Goal: Information Seeking & Learning: Learn about a topic

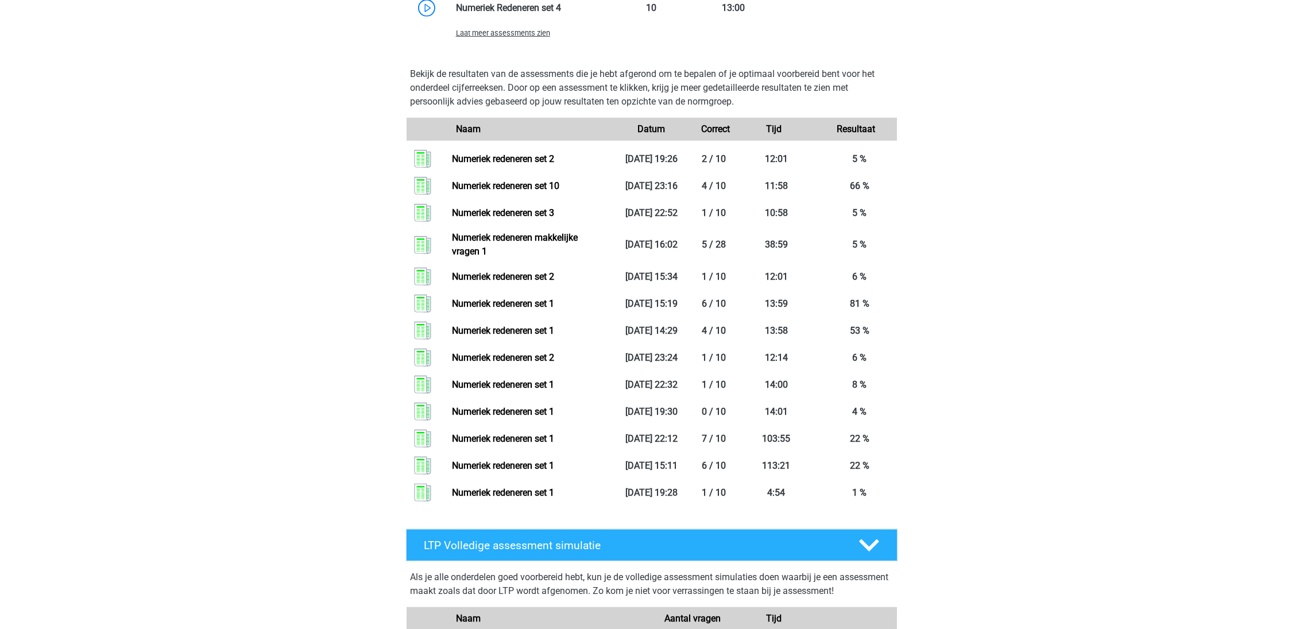
scroll to position [947, 0]
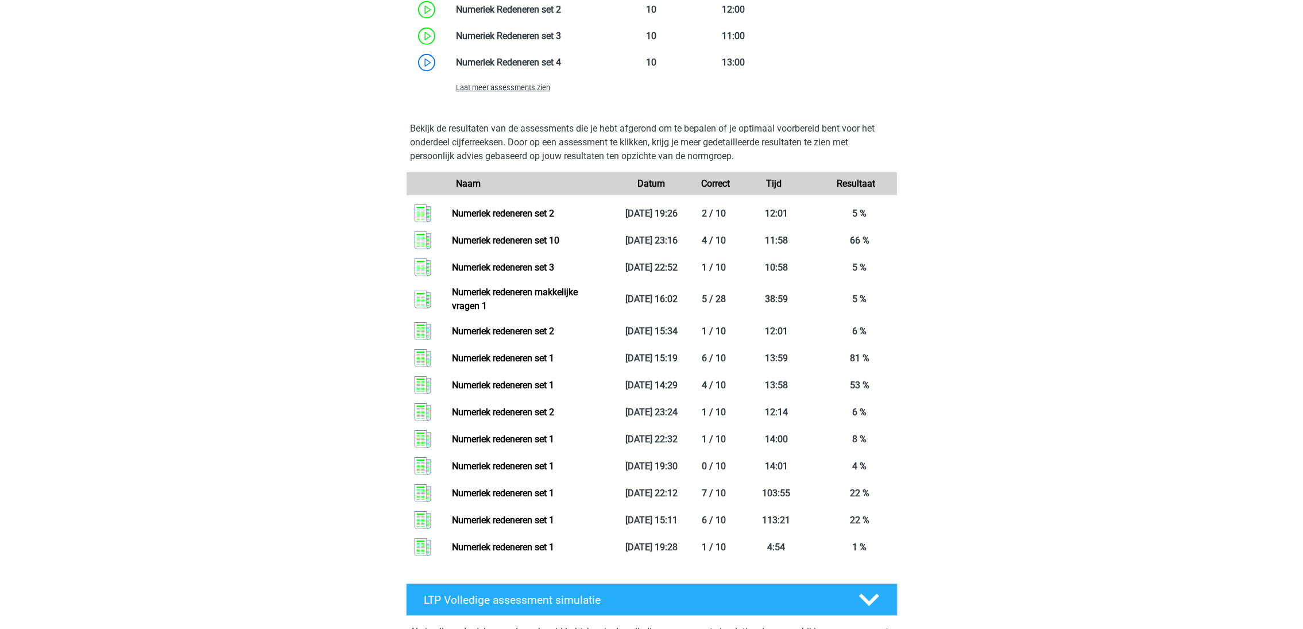
click at [491, 210] on link "Numeriek redeneren set 2" at bounding box center [503, 213] width 102 height 11
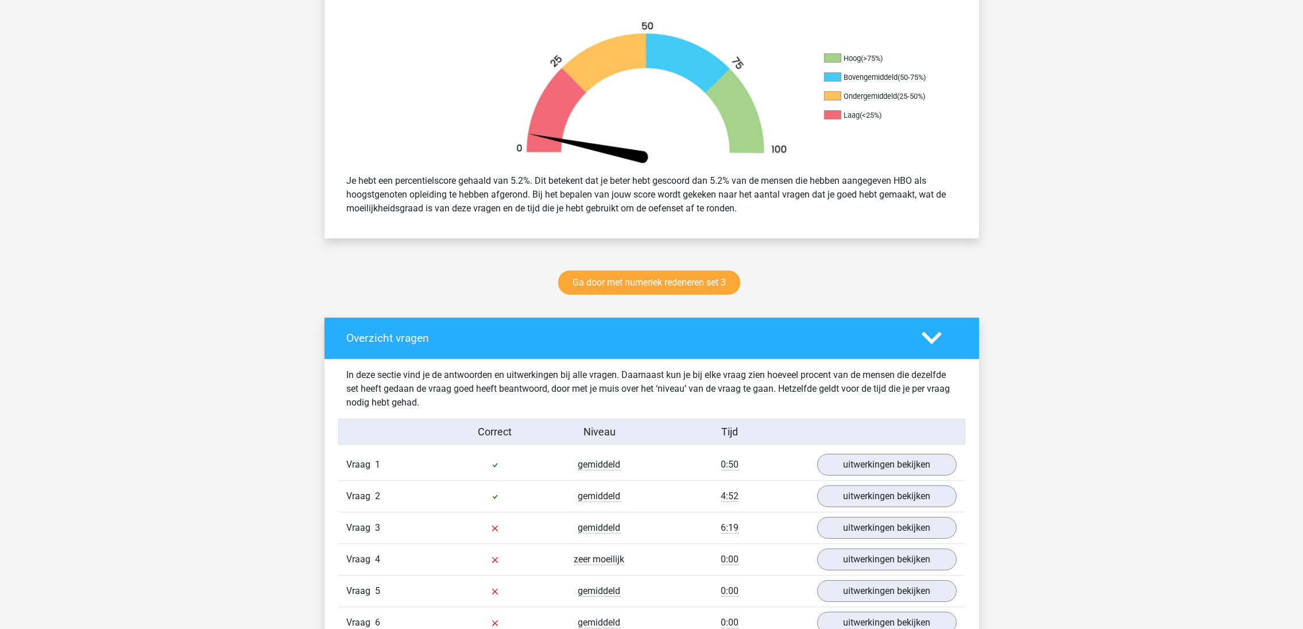
scroll to position [344, 0]
click at [626, 282] on link "Ga door met numeriek redeneren set 3" at bounding box center [649, 282] width 182 height 24
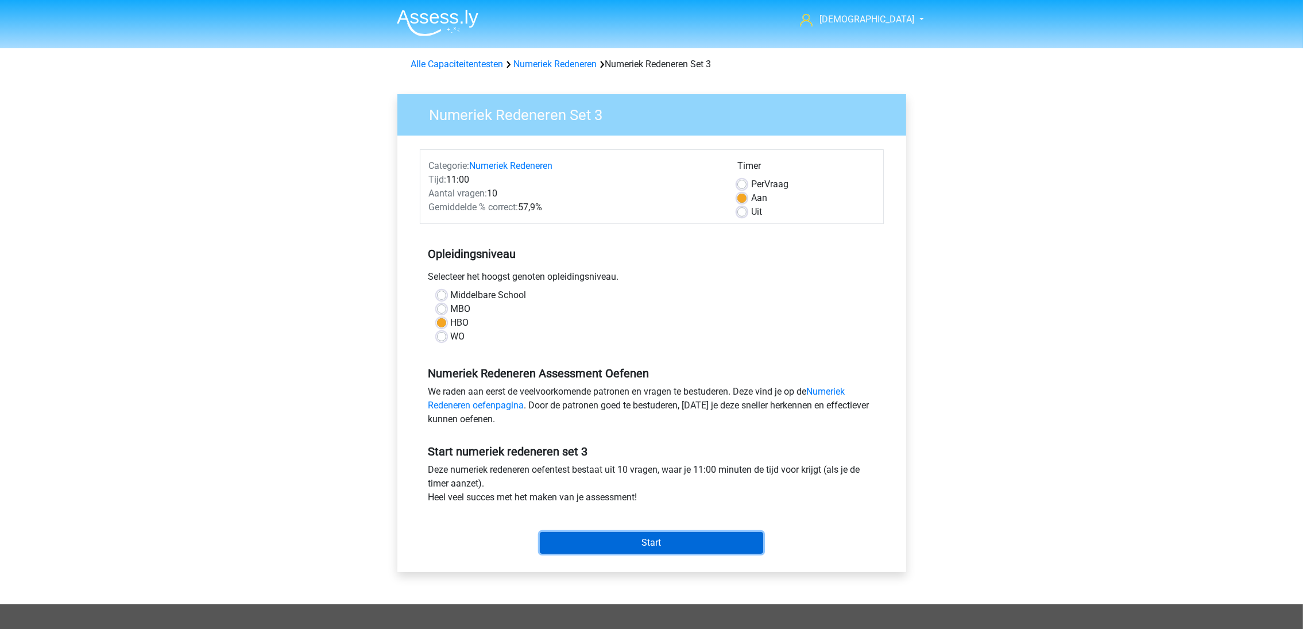
click at [647, 544] on input "Start" at bounding box center [651, 543] width 223 height 22
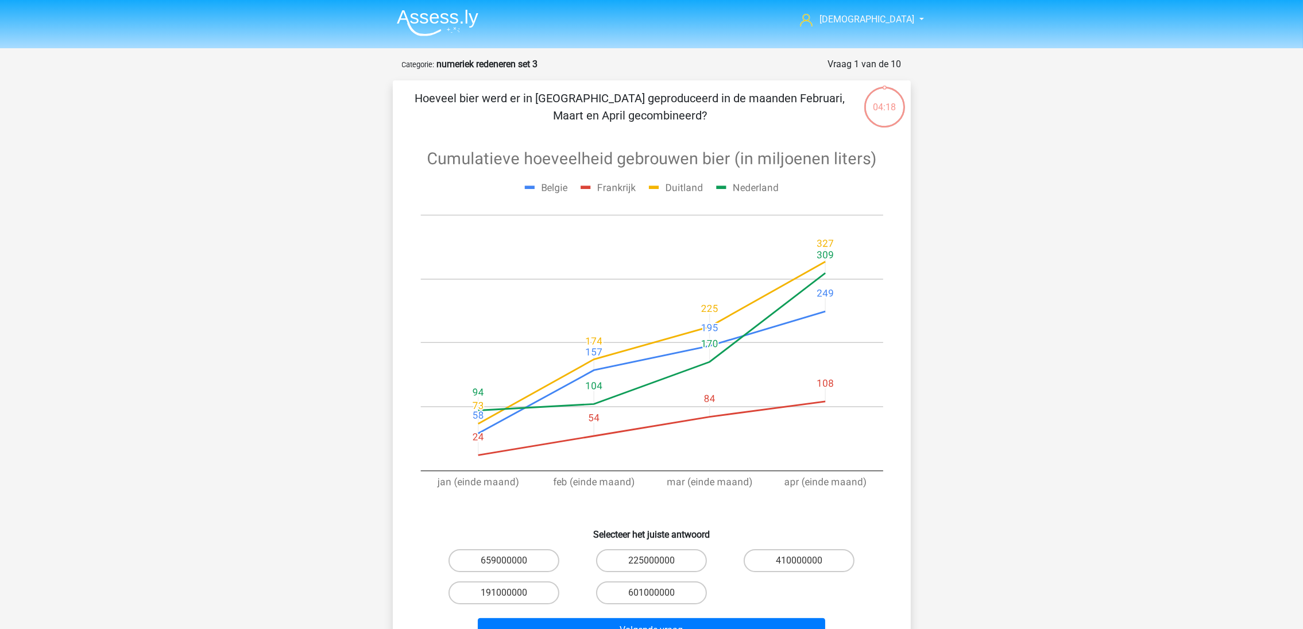
click at [660, 597] on label "601000000" at bounding box center [651, 592] width 111 height 23
click at [659, 597] on input "601000000" at bounding box center [654, 596] width 7 height 7
radio input "true"
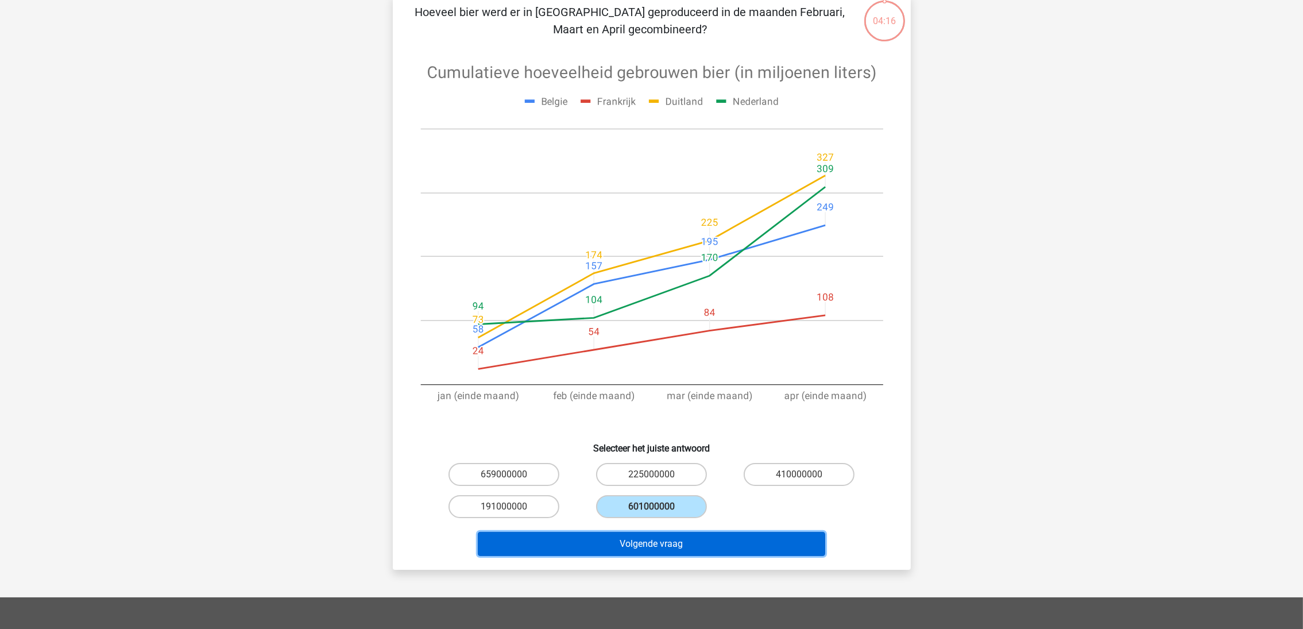
click at [718, 545] on button "Volgende vraag" at bounding box center [651, 544] width 347 height 24
